Goal: Information Seeking & Learning: Learn about a topic

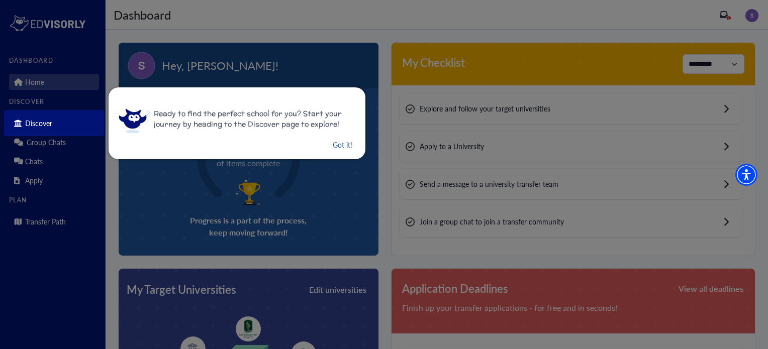
click at [332, 150] on button "Got it!" at bounding box center [343, 145] width 22 height 13
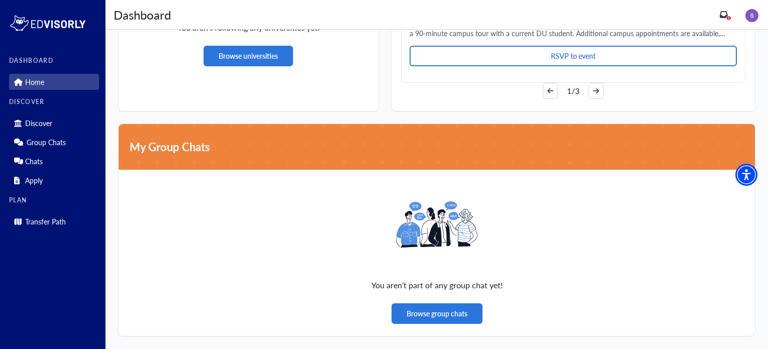
scroll to position [704, 0]
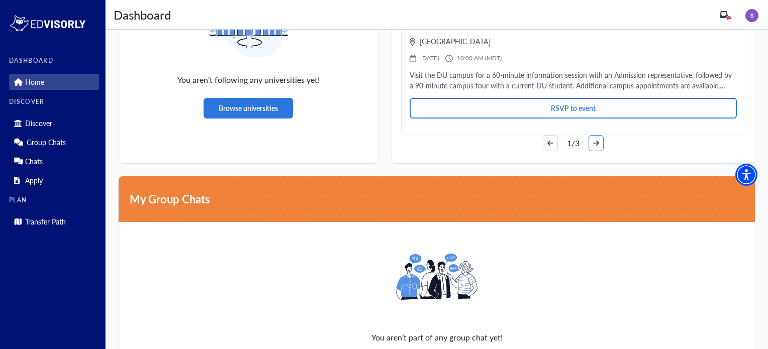
click at [601, 145] on button "arrow-right" at bounding box center [596, 143] width 15 height 16
click at [601, 146] on button "arrow-right" at bounding box center [596, 143] width 15 height 16
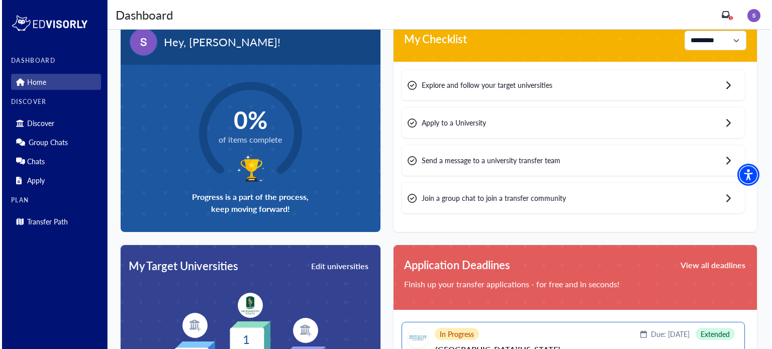
scroll to position [0, 0]
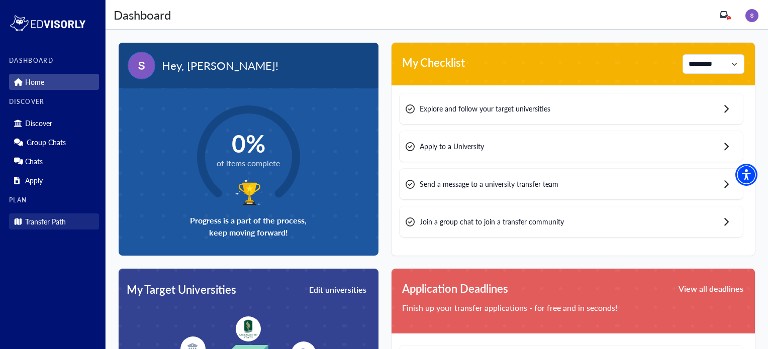
click at [44, 223] on p "Transfer Path" at bounding box center [45, 222] width 41 height 9
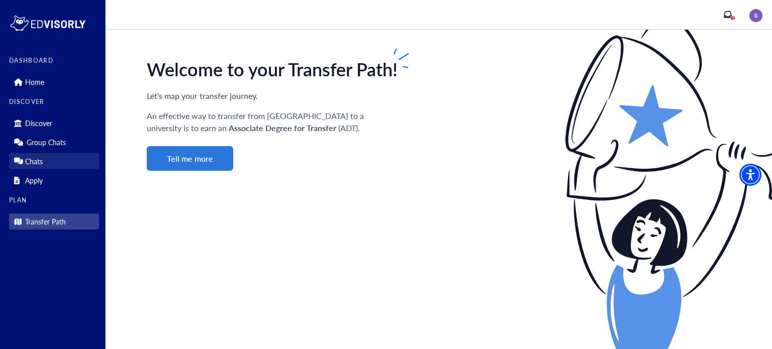
click at [54, 163] on link "Chats" at bounding box center [54, 161] width 90 height 16
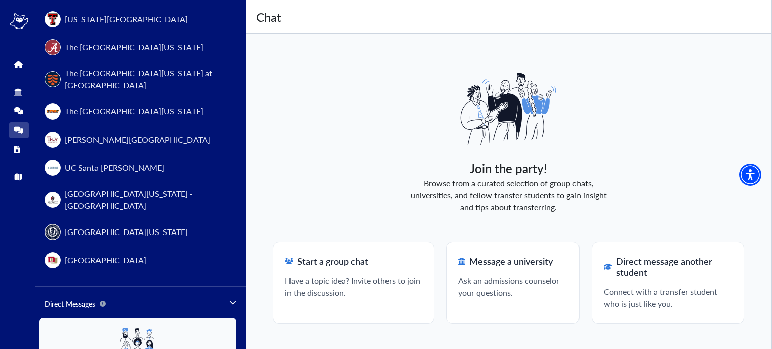
scroll to position [1152, 0]
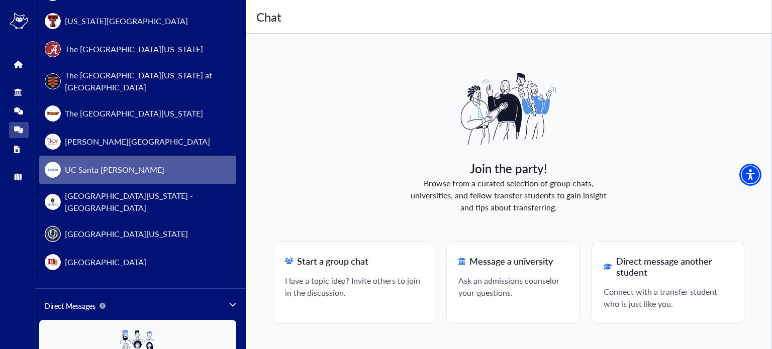
click at [123, 160] on button "UC Santa [PERSON_NAME]" at bounding box center [137, 170] width 197 height 28
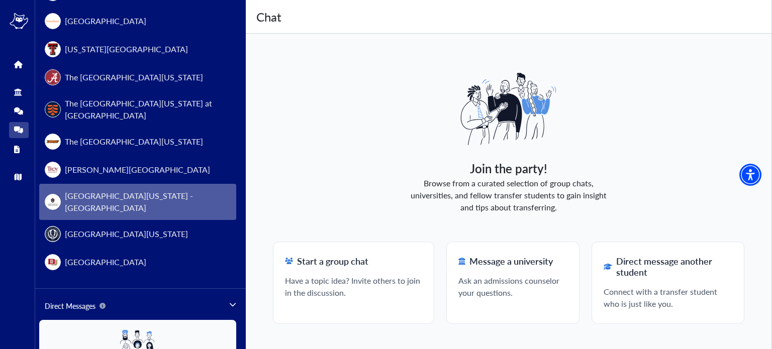
scroll to position [1181, 0]
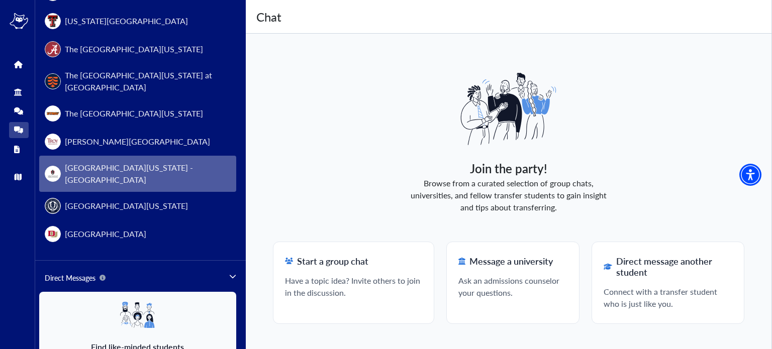
click at [112, 162] on span "[GEOGRAPHIC_DATA][US_STATE] - [GEOGRAPHIC_DATA]" at bounding box center [148, 174] width 166 height 24
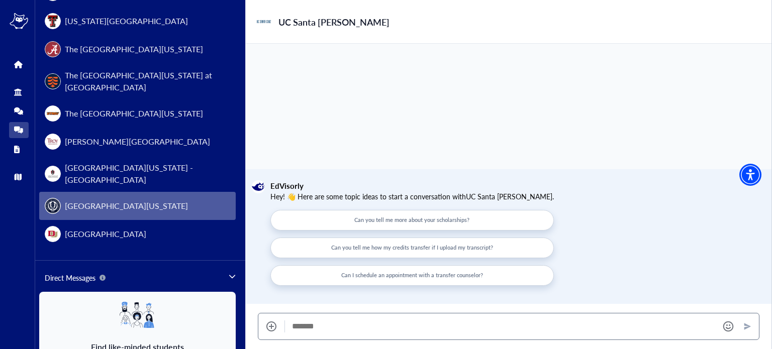
scroll to position [1209, 0]
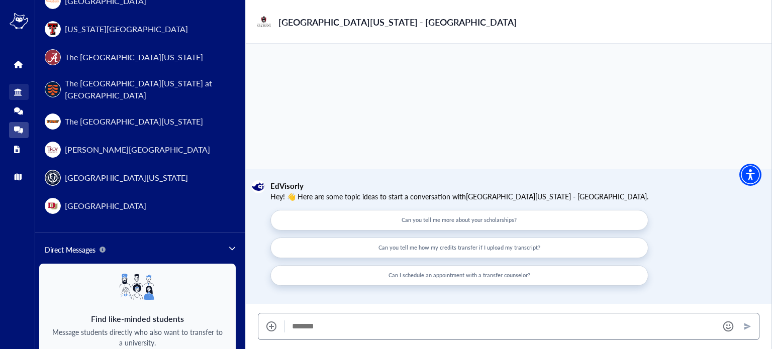
click at [17, 92] on icon at bounding box center [18, 92] width 8 height 8
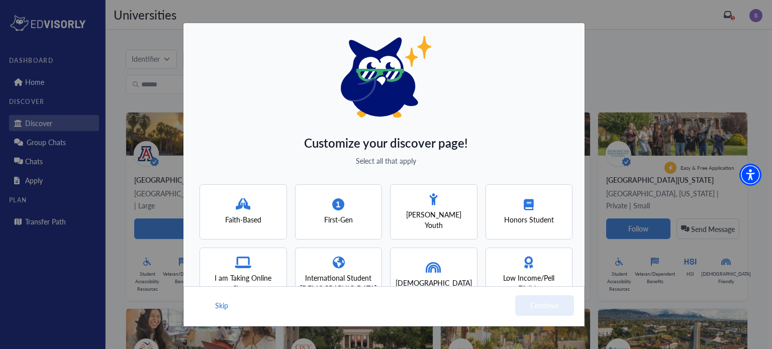
click at [557, 100] on div "Customize your discover page! Select all that apply Faith-Based First-Gen [PERS…" at bounding box center [384, 175] width 402 height 305
click at [651, 97] on div "Customize your discover page! Select all that apply Faith-Based First-Gen [PERS…" at bounding box center [386, 174] width 772 height 349
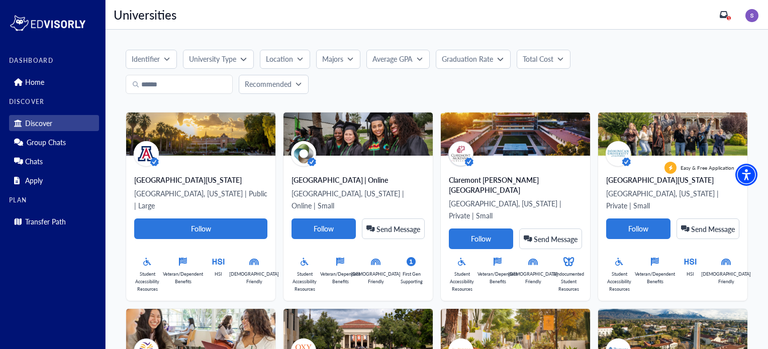
click at [33, 72] on div "Home" at bounding box center [54, 80] width 90 height 19
click at [36, 76] on link "Home" at bounding box center [54, 82] width 90 height 16
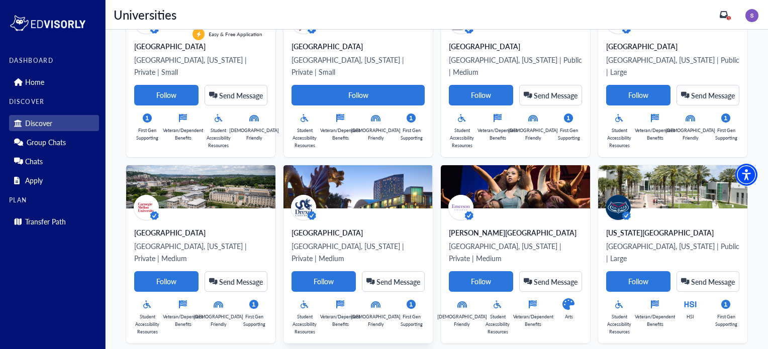
scroll to position [913, 0]
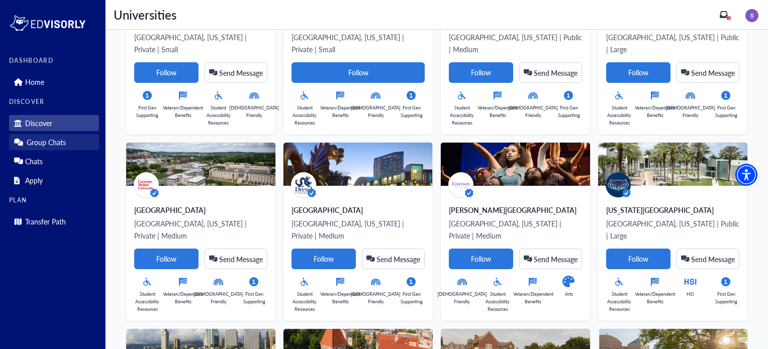
click at [70, 147] on link "Group Chats" at bounding box center [54, 142] width 90 height 16
click at [40, 143] on p "Group Chats" at bounding box center [46, 142] width 39 height 9
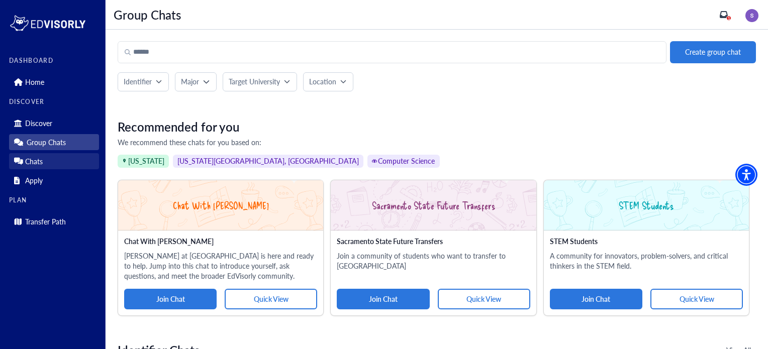
click at [33, 154] on link "Chats" at bounding box center [54, 161] width 90 height 16
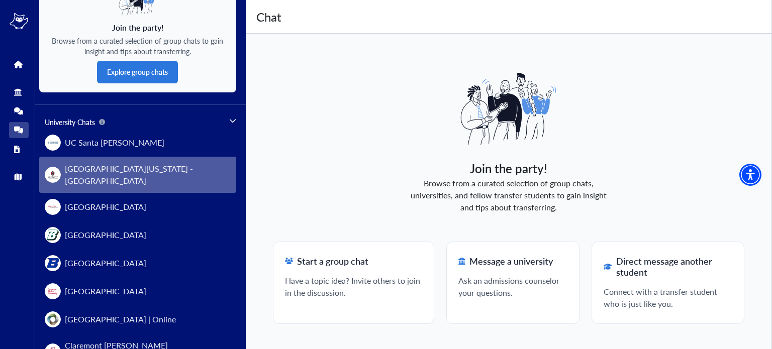
scroll to position [151, 0]
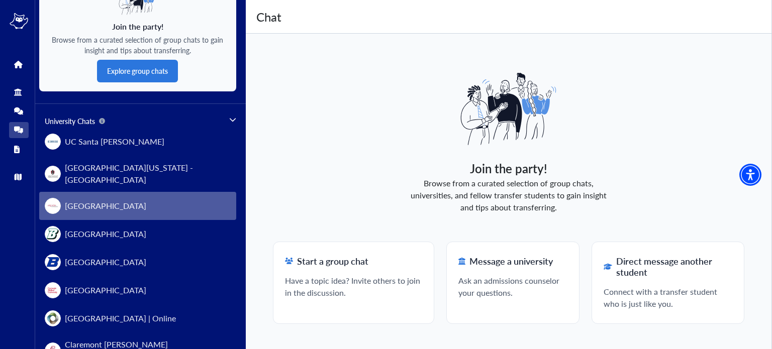
click at [106, 209] on button "[GEOGRAPHIC_DATA]" at bounding box center [137, 206] width 197 height 28
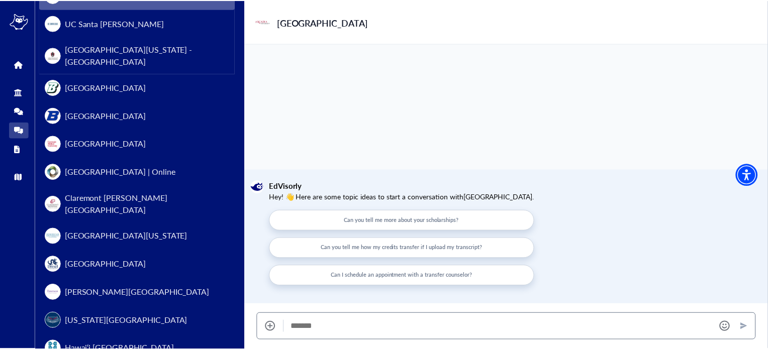
scroll to position [0, 0]
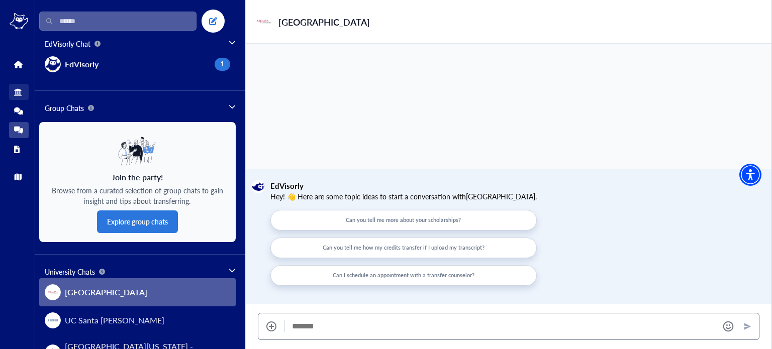
click at [26, 93] on link "Discover" at bounding box center [19, 92] width 20 height 16
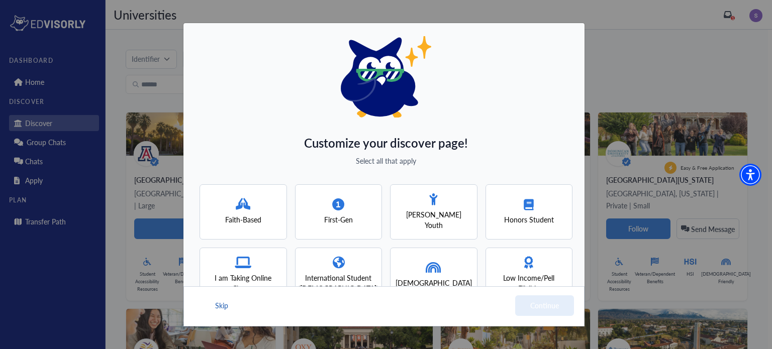
click at [223, 302] on button "Skip" at bounding box center [221, 306] width 15 height 21
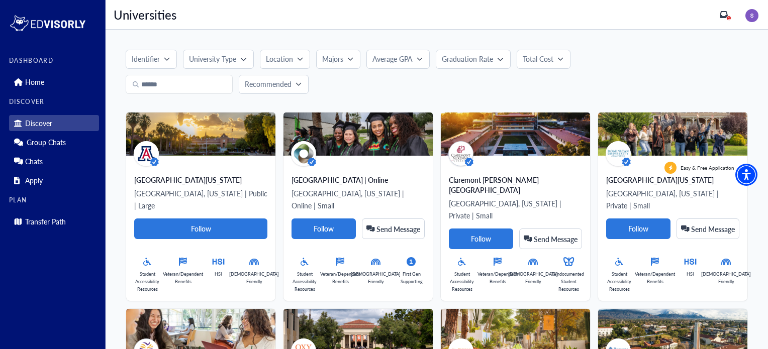
click at [344, 55] on div "Majors" at bounding box center [334, 59] width 25 height 11
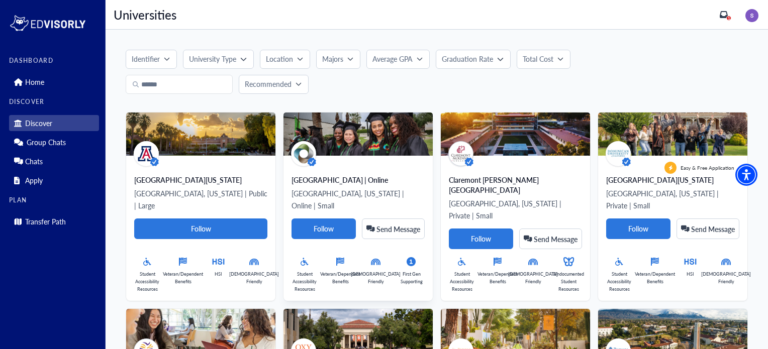
click at [332, 180] on div "[GEOGRAPHIC_DATA] | Online" at bounding box center [358, 180] width 133 height 10
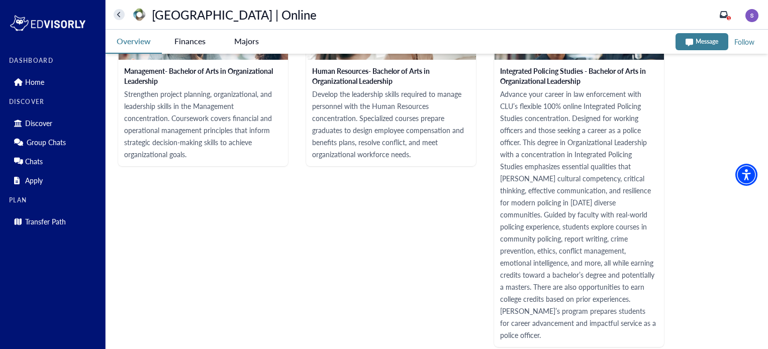
scroll to position [1305, 0]
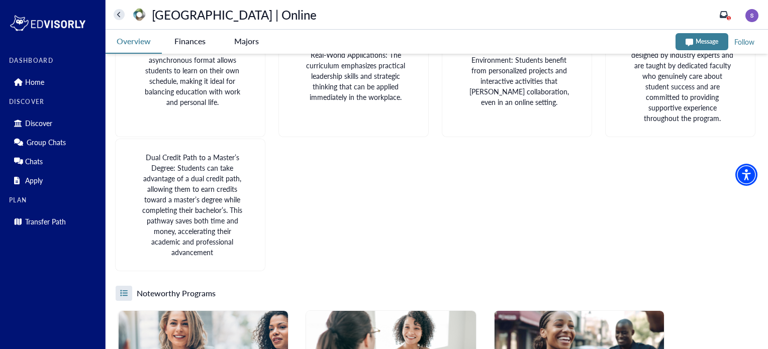
click at [248, 48] on -tag "Majors" at bounding box center [246, 41] width 56 height 23
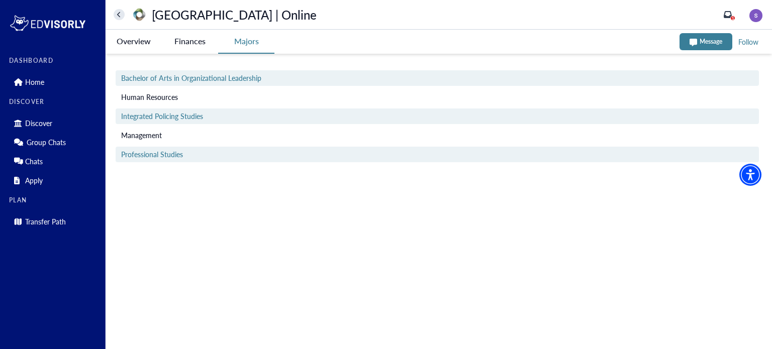
click at [238, 81] on span "Bachelor of Arts in Organizational Leadership" at bounding box center [191, 78] width 140 height 11
click at [157, 122] on div "Integrated Policing Studies" at bounding box center [438, 117] width 644 height 16
click at [158, 116] on span "Integrated Policing Studies" at bounding box center [162, 116] width 82 height 11
click at [149, 138] on span "Management" at bounding box center [141, 135] width 41 height 11
click at [132, 157] on span "Professional Studies" at bounding box center [152, 154] width 62 height 11
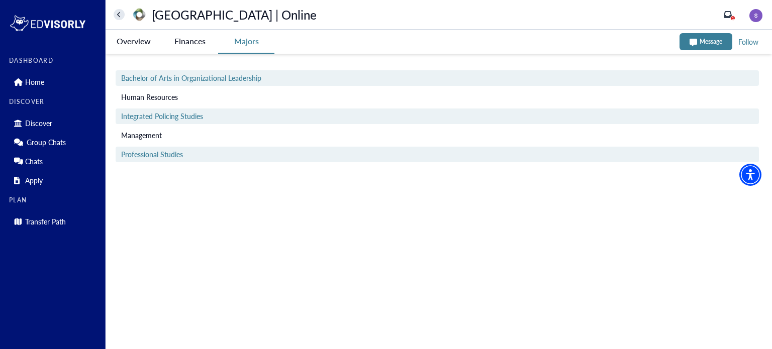
click at [189, 35] on Online-tag "Finances" at bounding box center [190, 41] width 56 height 23
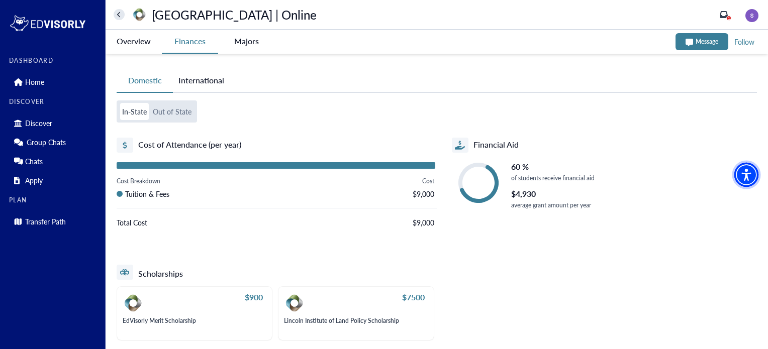
click at [742, 177] on img "Accessibility Menu" at bounding box center [747, 174] width 24 height 24
click at [217, 78] on button "International" at bounding box center [201, 80] width 57 height 23
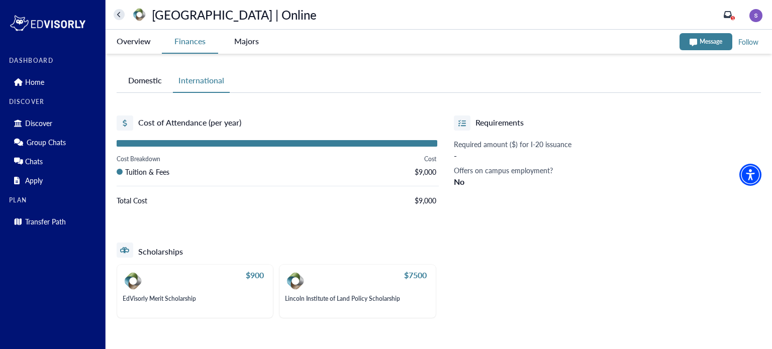
click at [125, 46] on Online-tag "Overview" at bounding box center [134, 41] width 56 height 23
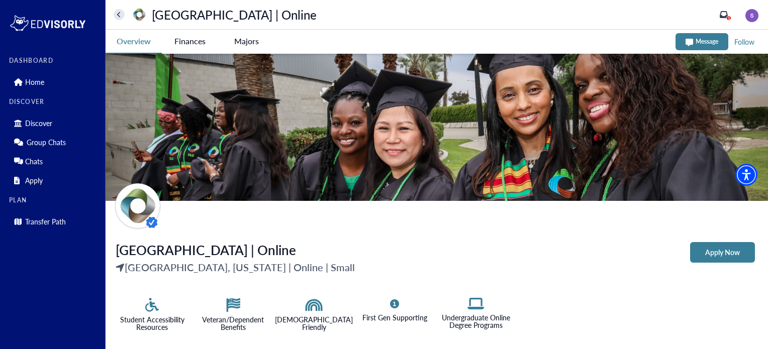
click at [115, 18] on button "home" at bounding box center [119, 14] width 11 height 11
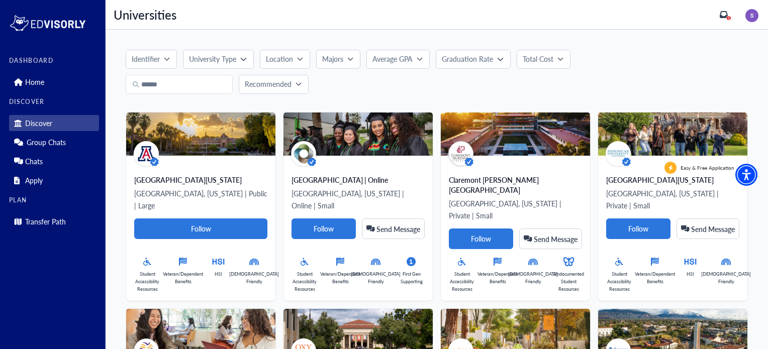
click at [263, 78] on button "Recommended" at bounding box center [274, 84] width 70 height 19
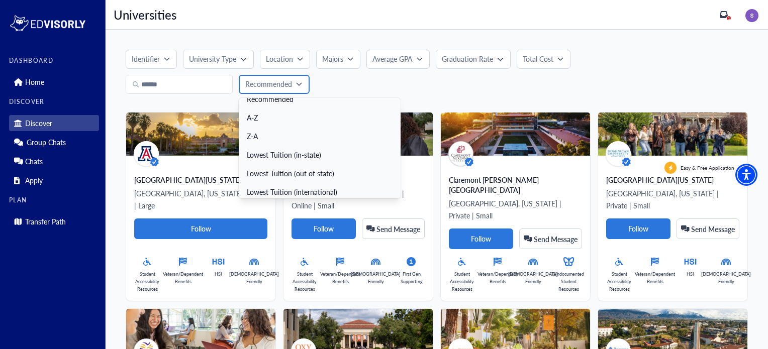
scroll to position [11, 0]
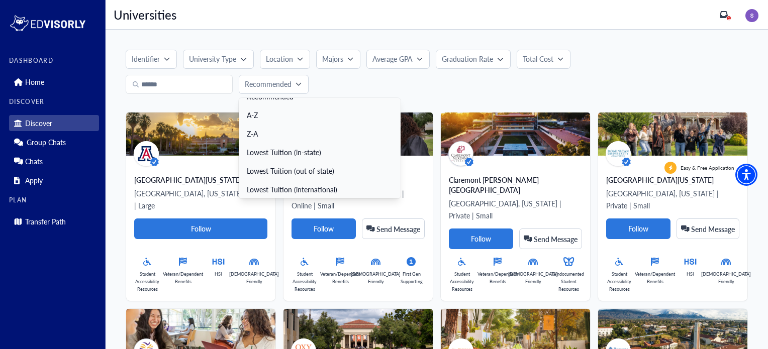
drag, startPoint x: 514, startPoint y: 82, endPoint x: 493, endPoint y: 77, distance: 21.7
click at [513, 82] on div "Identifier University Type Location Majors Average GPA Graduation Rate Total Co…" at bounding box center [437, 72] width 622 height 44
